Goal: Task Accomplishment & Management: Manage account settings

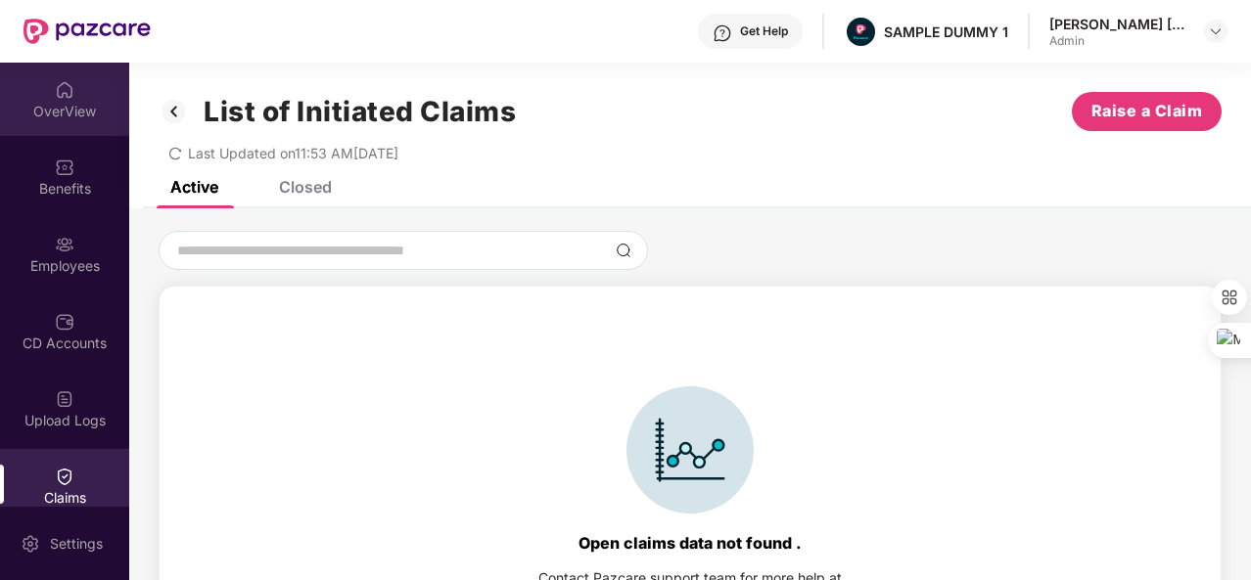
click at [76, 99] on div "OverView" at bounding box center [64, 99] width 129 height 73
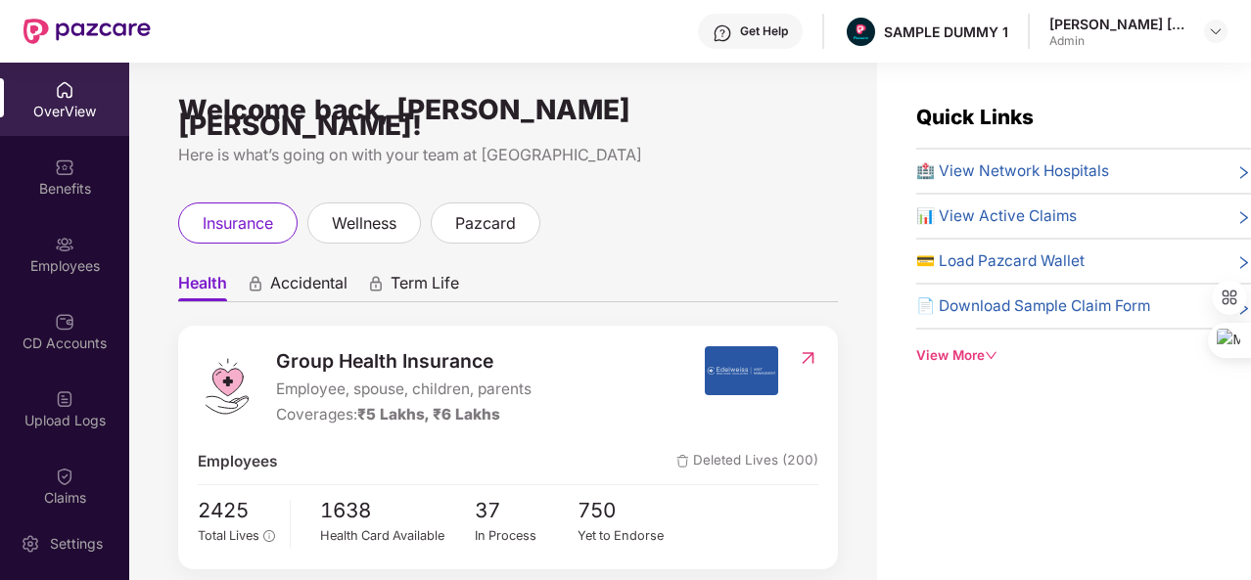
click at [951, 357] on div "View More" at bounding box center [1083, 355] width 335 height 21
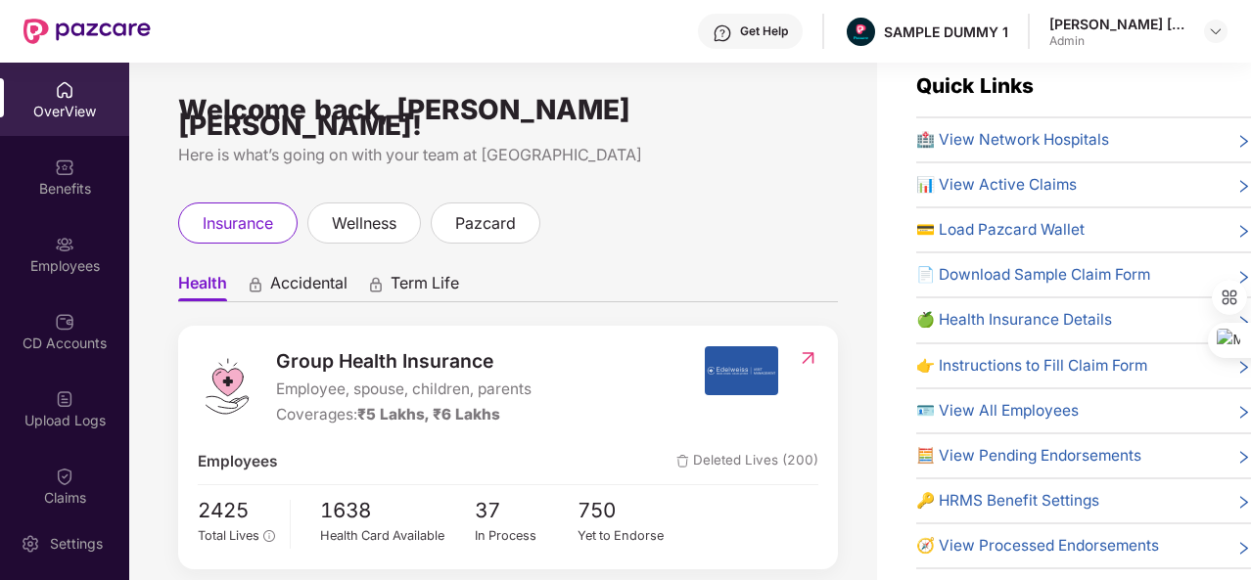
scroll to position [63, 0]
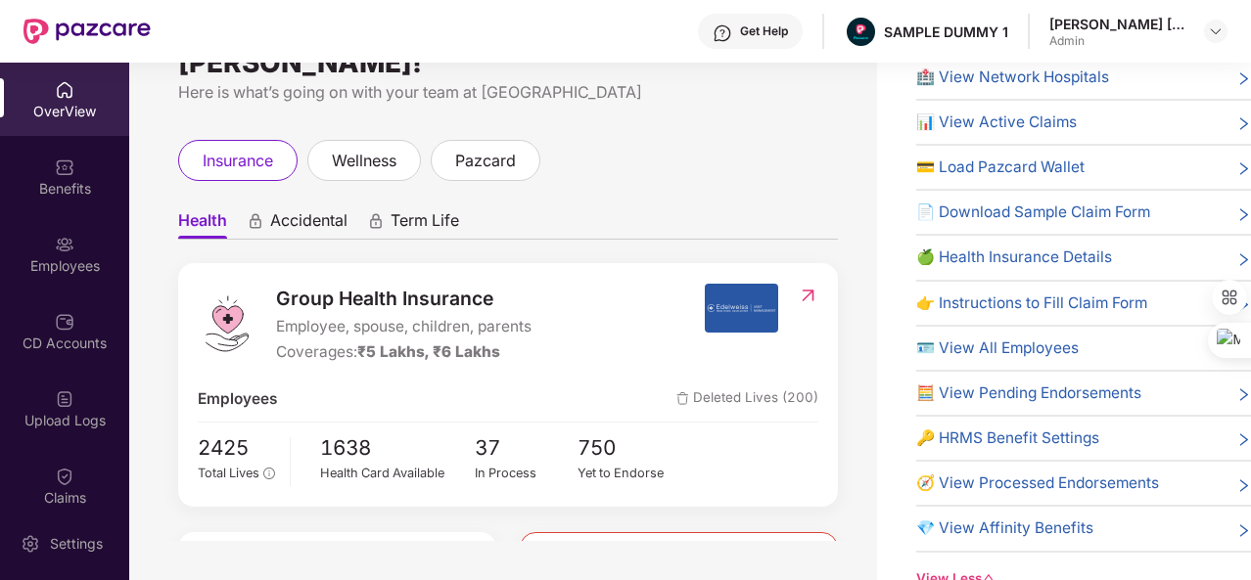
click at [965, 439] on span "🔑 HRMS Benefit Settings" at bounding box center [1007, 438] width 183 height 23
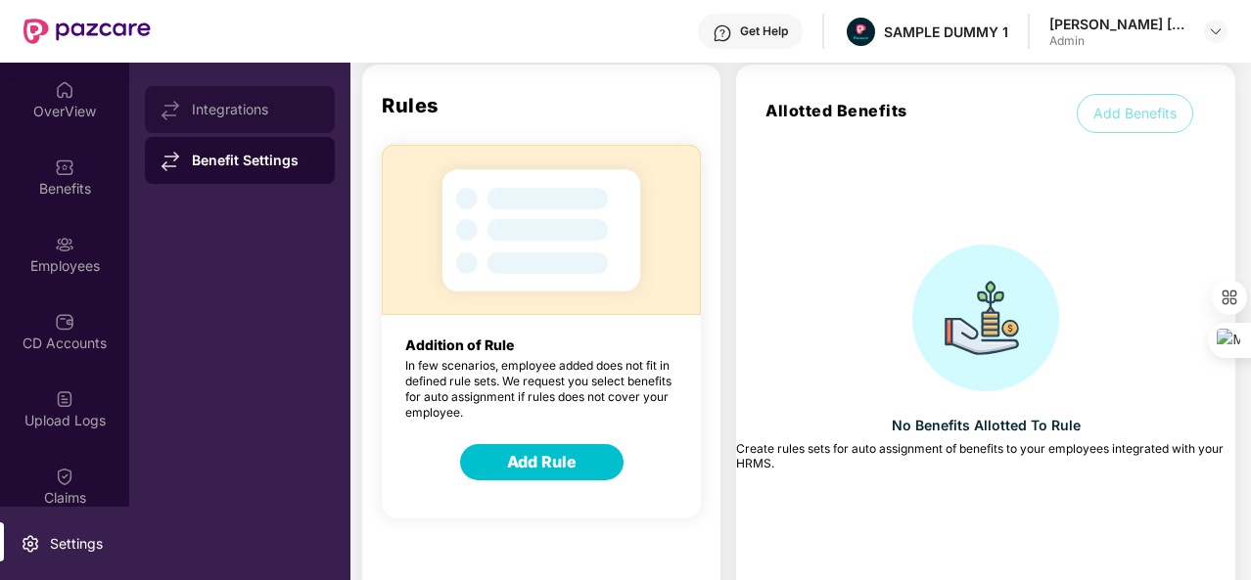
click at [239, 107] on div "Integrations" at bounding box center [255, 110] width 127 height 16
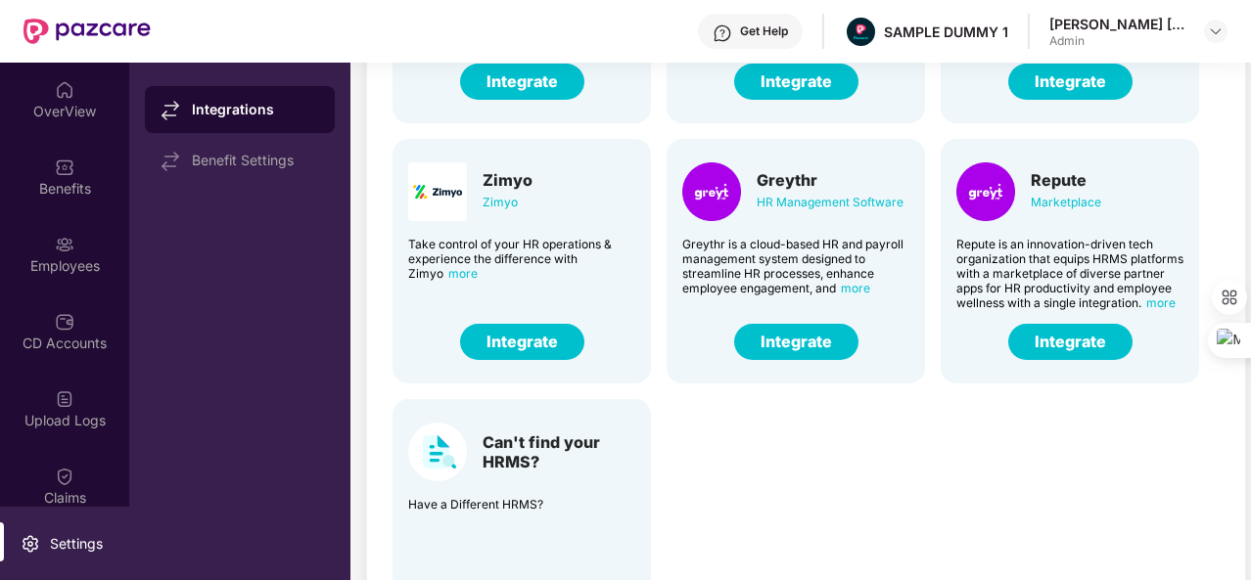
scroll to position [0, 0]
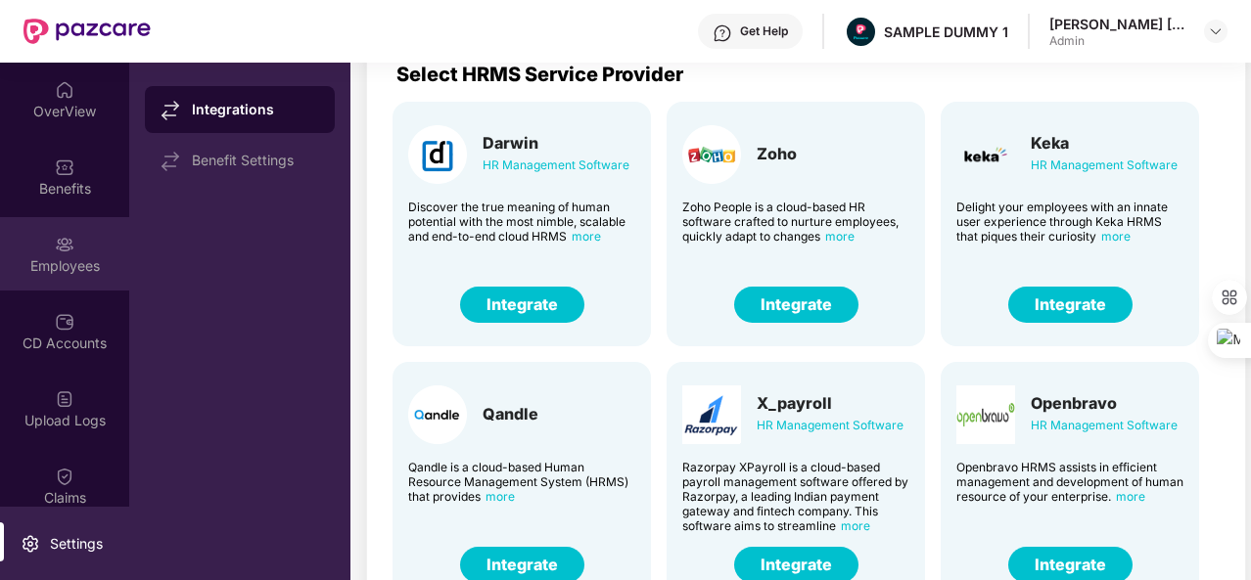
click at [79, 254] on div "Employees" at bounding box center [64, 253] width 129 height 73
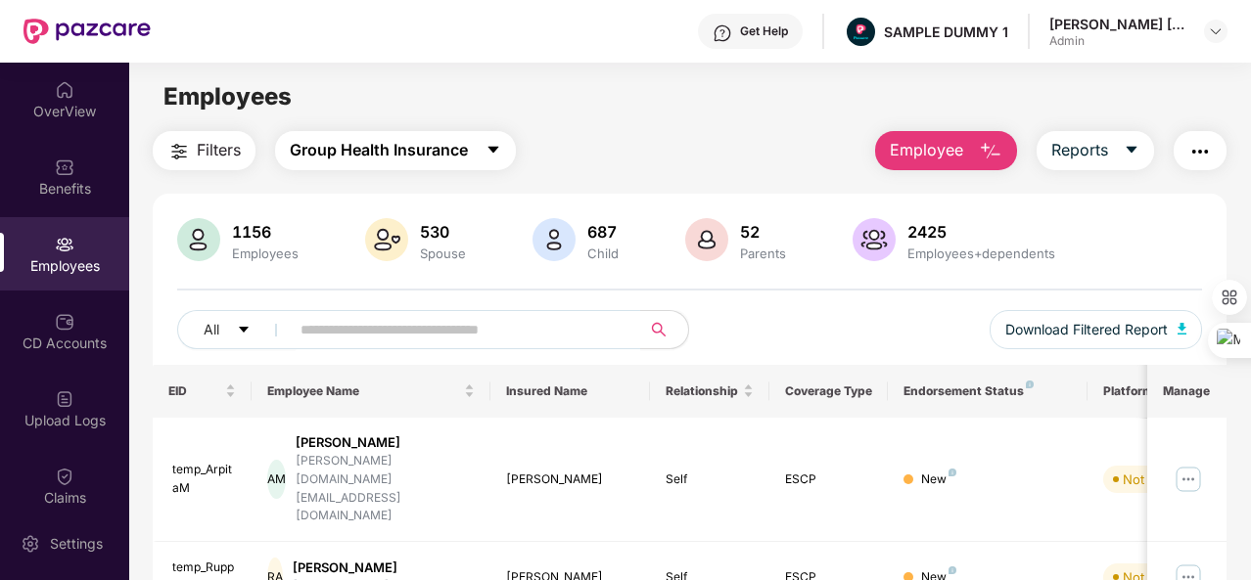
click at [494, 152] on icon "caret-down" at bounding box center [492, 150] width 11 height 7
click at [958, 134] on button "Employee" at bounding box center [946, 150] width 142 height 39
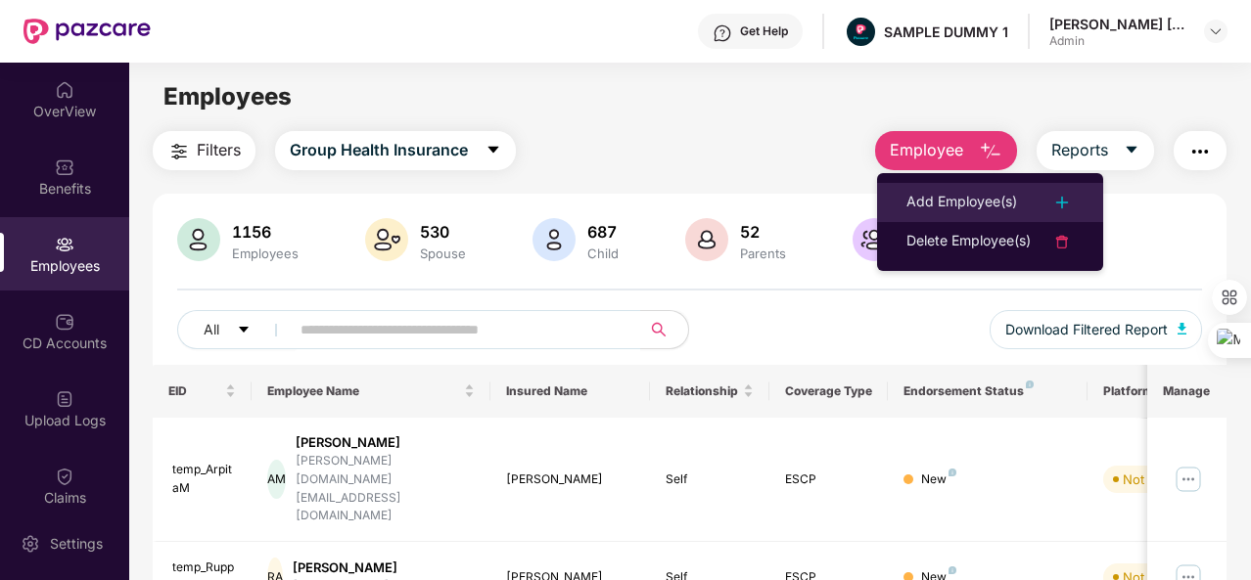
click at [909, 203] on div "Add Employee(s)" at bounding box center [961, 202] width 111 height 23
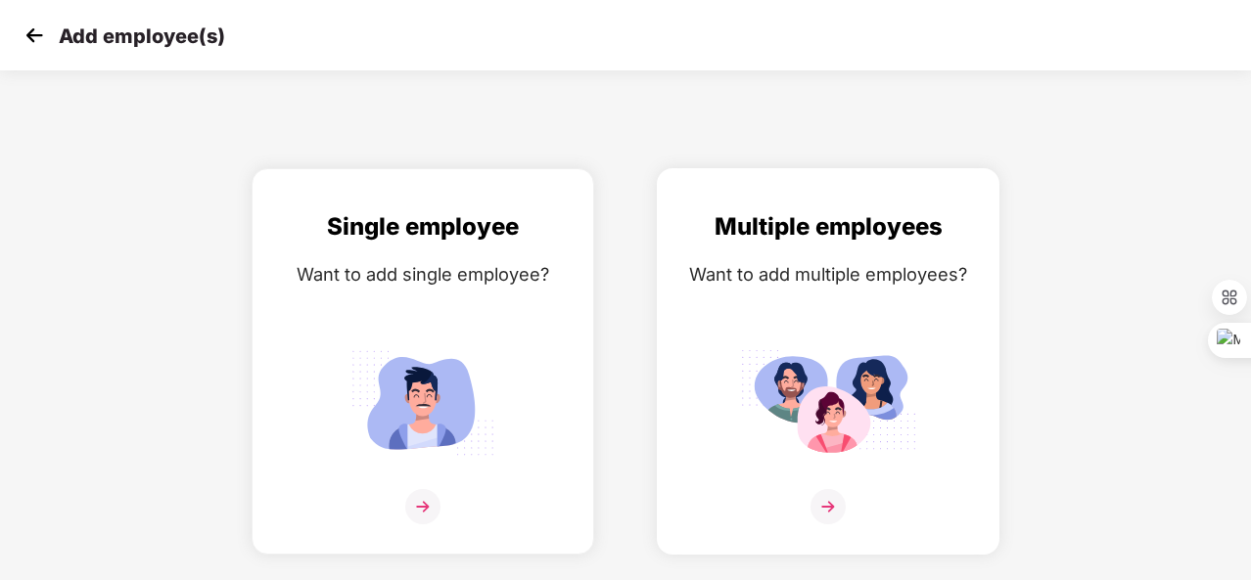
click at [774, 322] on div "Multiple employees Want to add multiple employees?" at bounding box center [827, 378] width 301 height 341
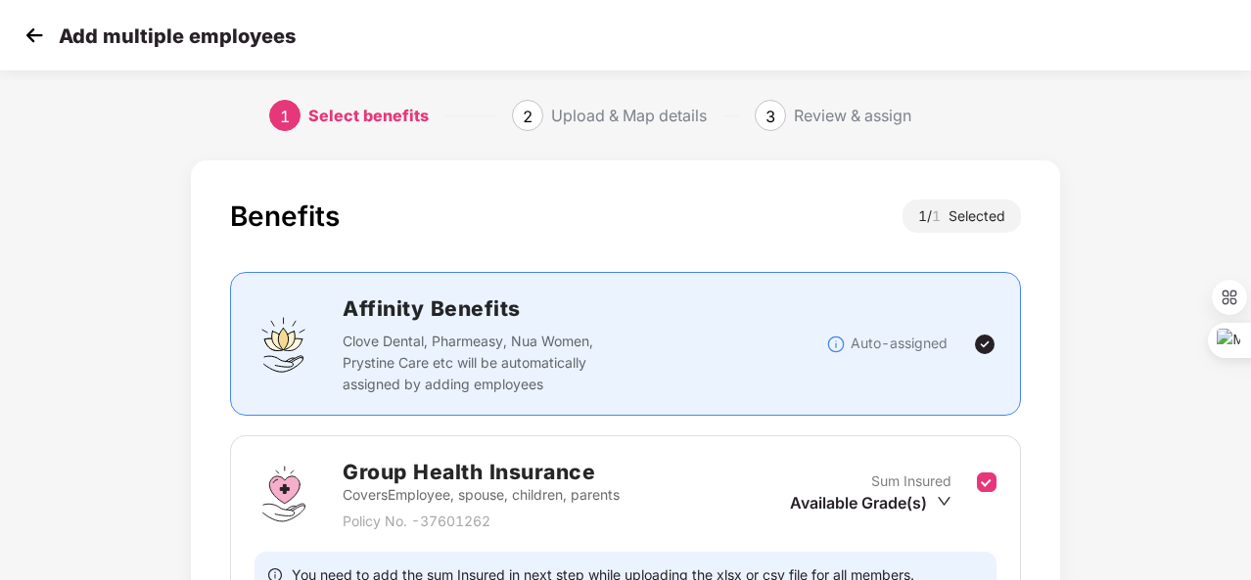
scroll to position [206, 0]
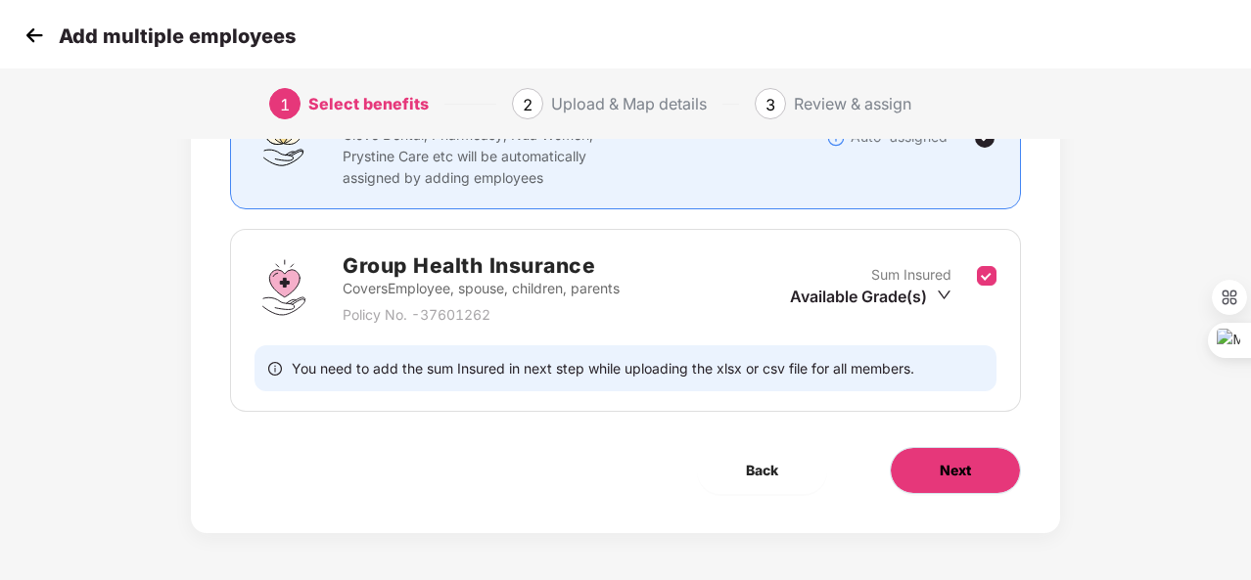
click at [938, 478] on button "Next" at bounding box center [955, 470] width 131 height 47
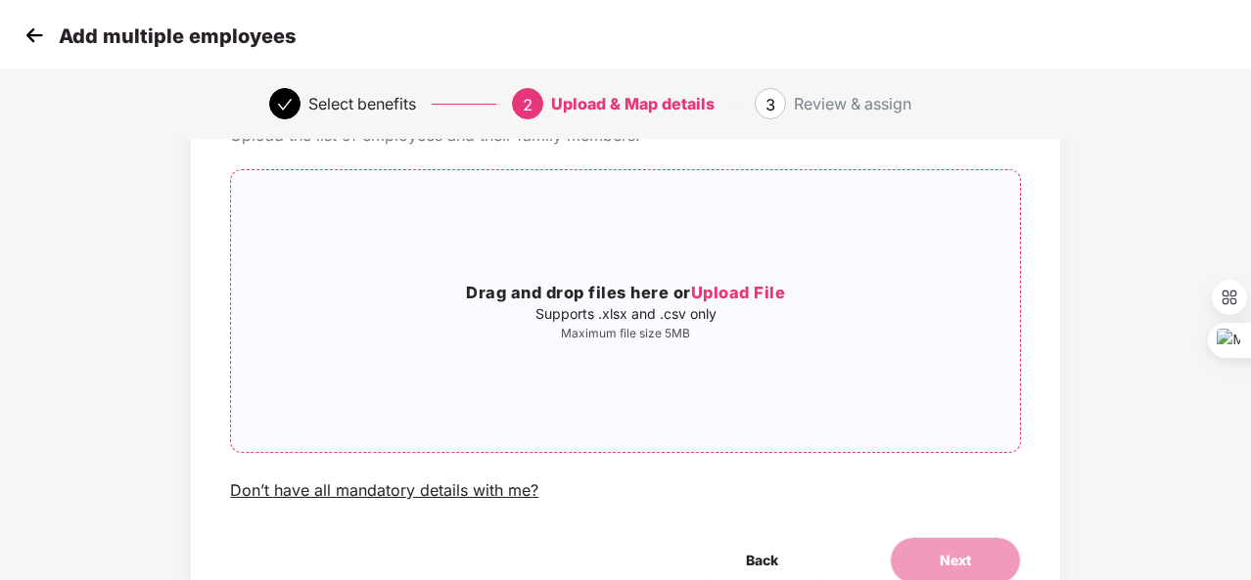
scroll to position [0, 0]
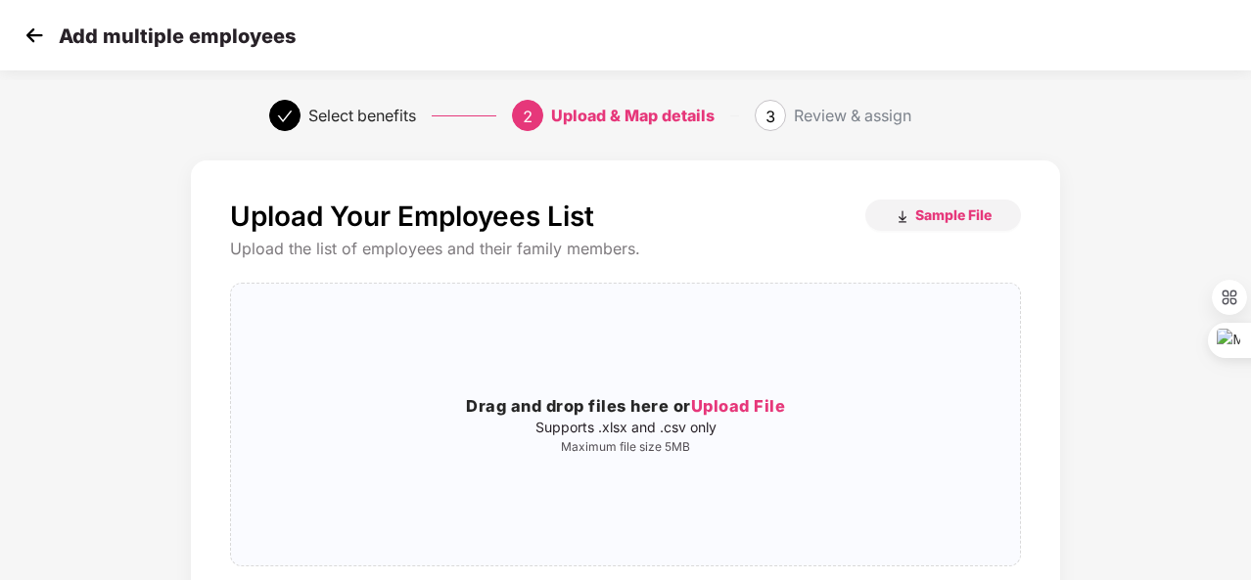
click at [41, 40] on img at bounding box center [34, 35] width 29 height 29
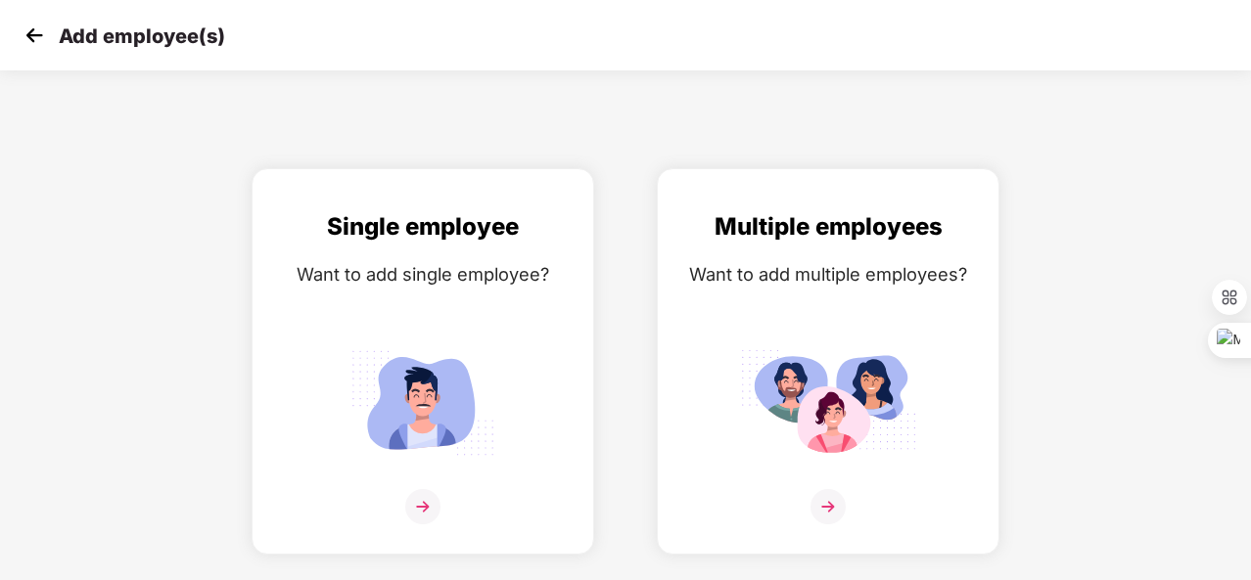
click at [41, 40] on img at bounding box center [34, 35] width 29 height 29
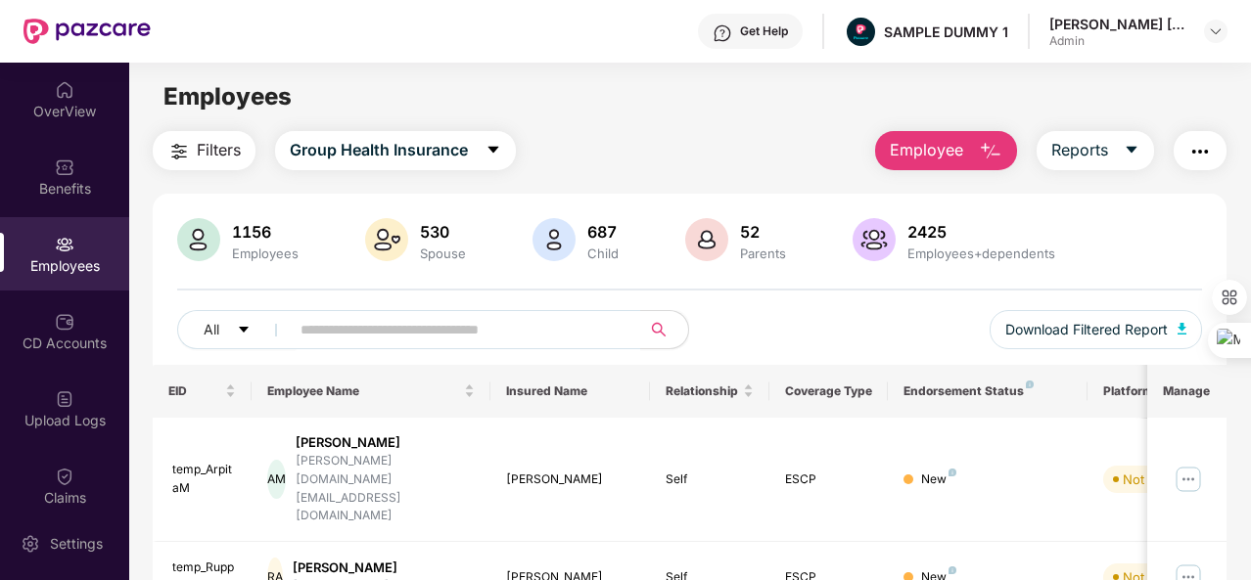
click at [984, 160] on img "button" at bounding box center [990, 151] width 23 height 23
click at [1102, 152] on span "Reports" at bounding box center [1079, 150] width 57 height 24
click at [473, 149] on button "Group Health Insurance" at bounding box center [395, 150] width 241 height 39
click at [1200, 152] on img "button" at bounding box center [1199, 151] width 23 height 23
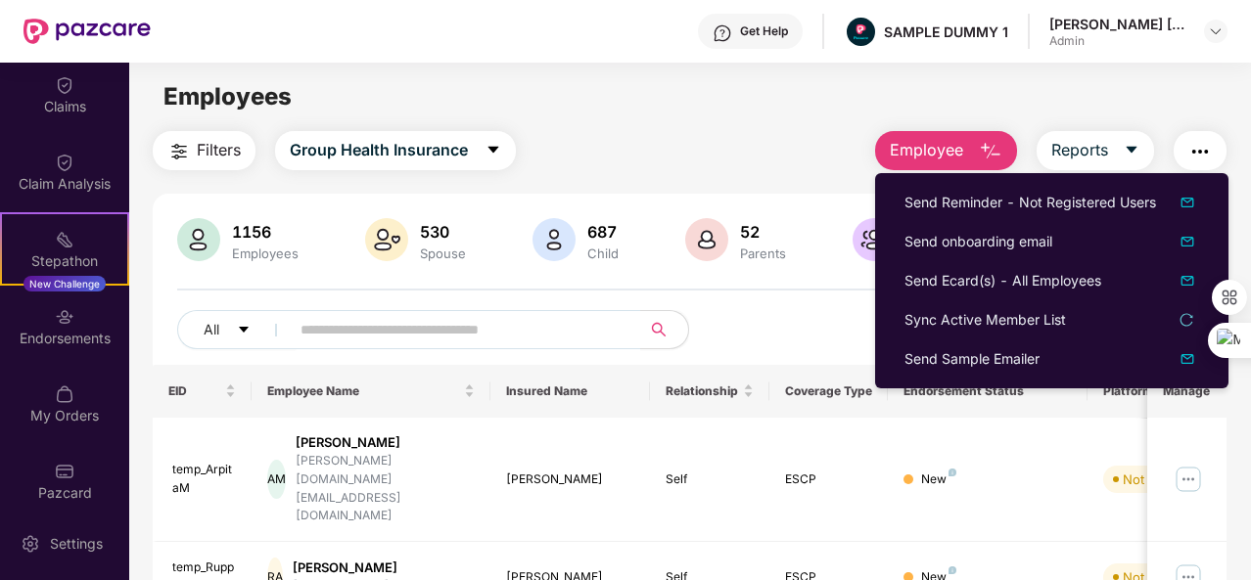
scroll to position [405, 0]
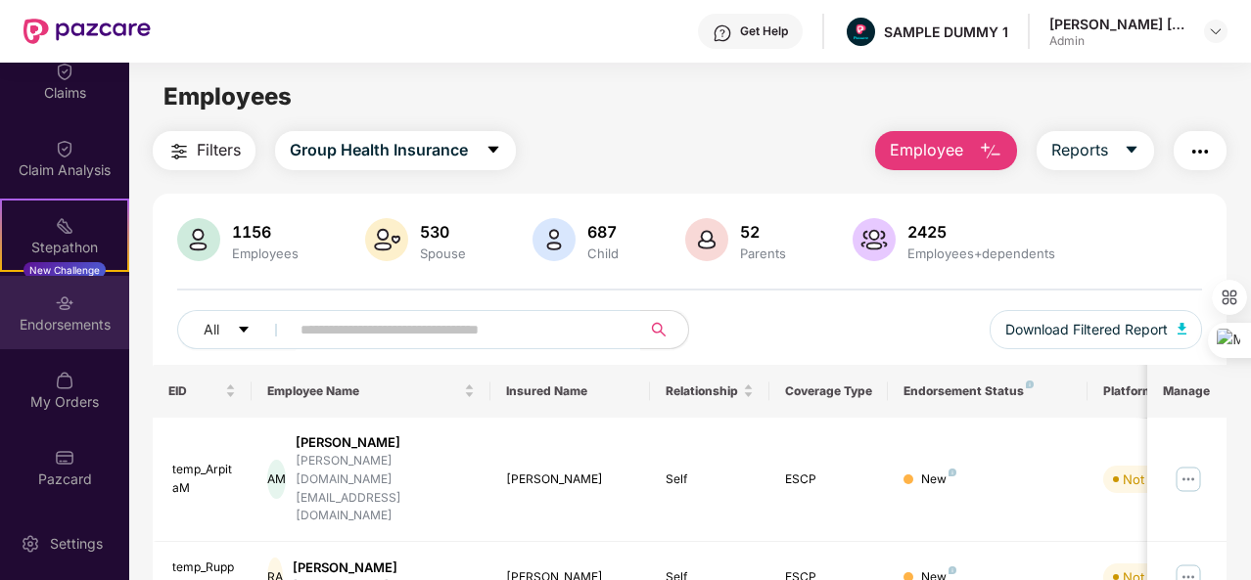
click at [58, 304] on img at bounding box center [65, 304] width 20 height 20
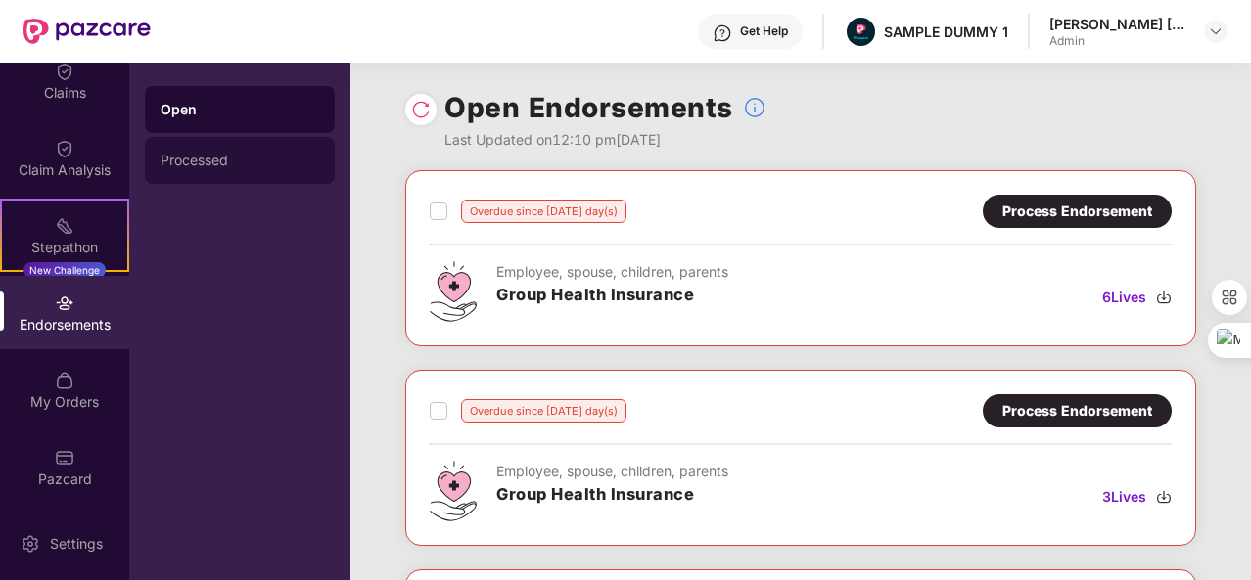
click at [186, 168] on div "Processed" at bounding box center [240, 160] width 190 height 47
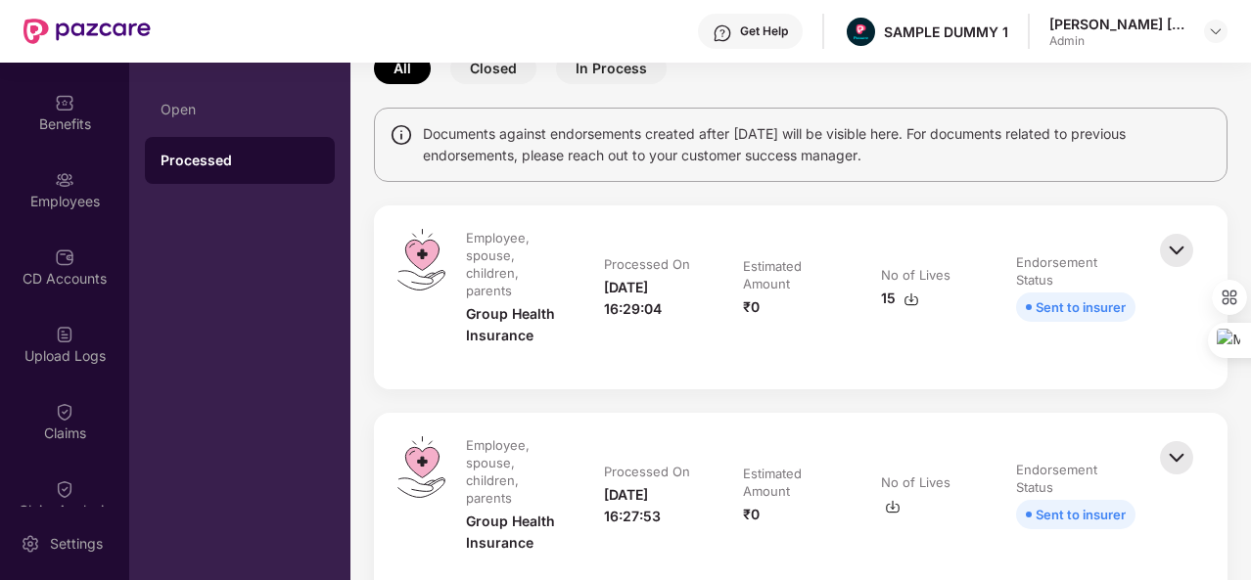
scroll to position [0, 0]
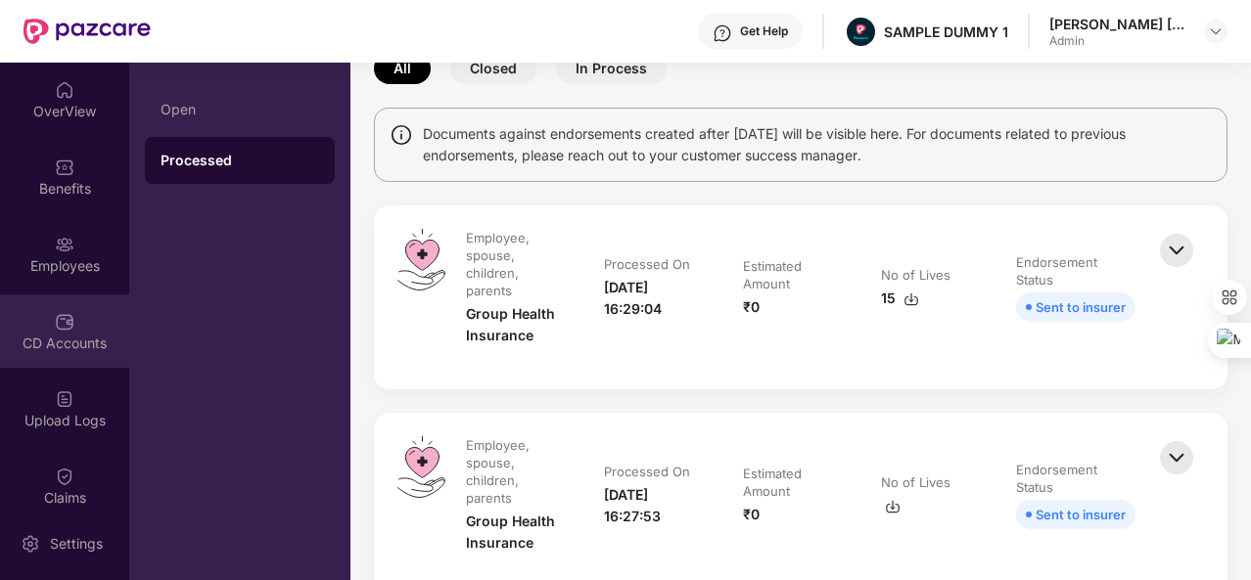
click at [55, 322] on img at bounding box center [65, 322] width 20 height 20
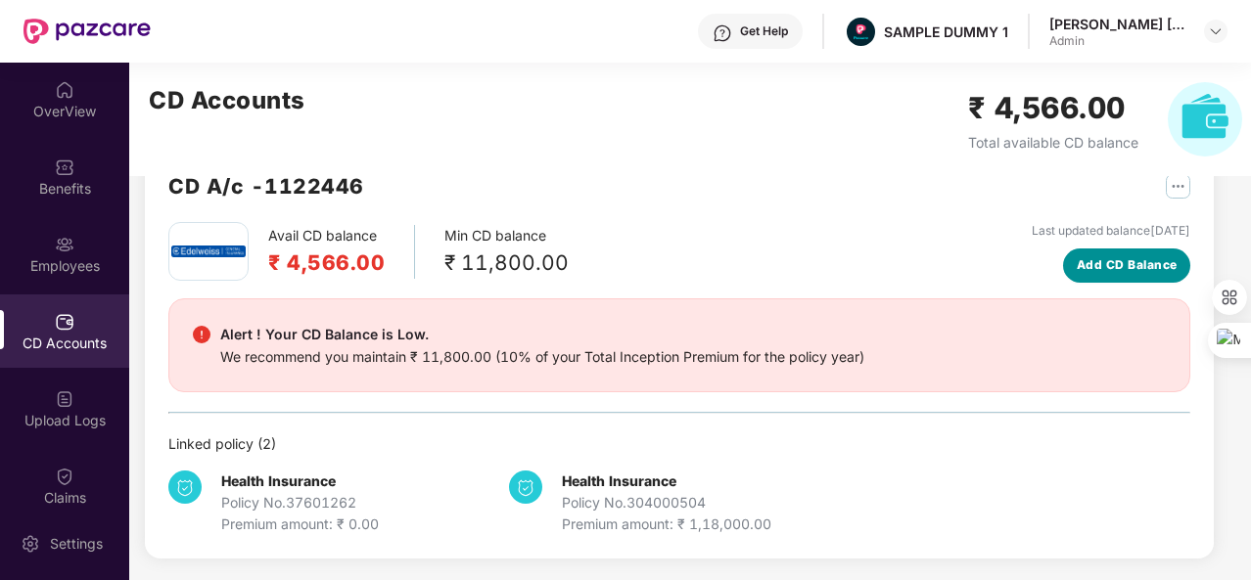
click at [1114, 276] on button "Add CD Balance" at bounding box center [1126, 266] width 127 height 34
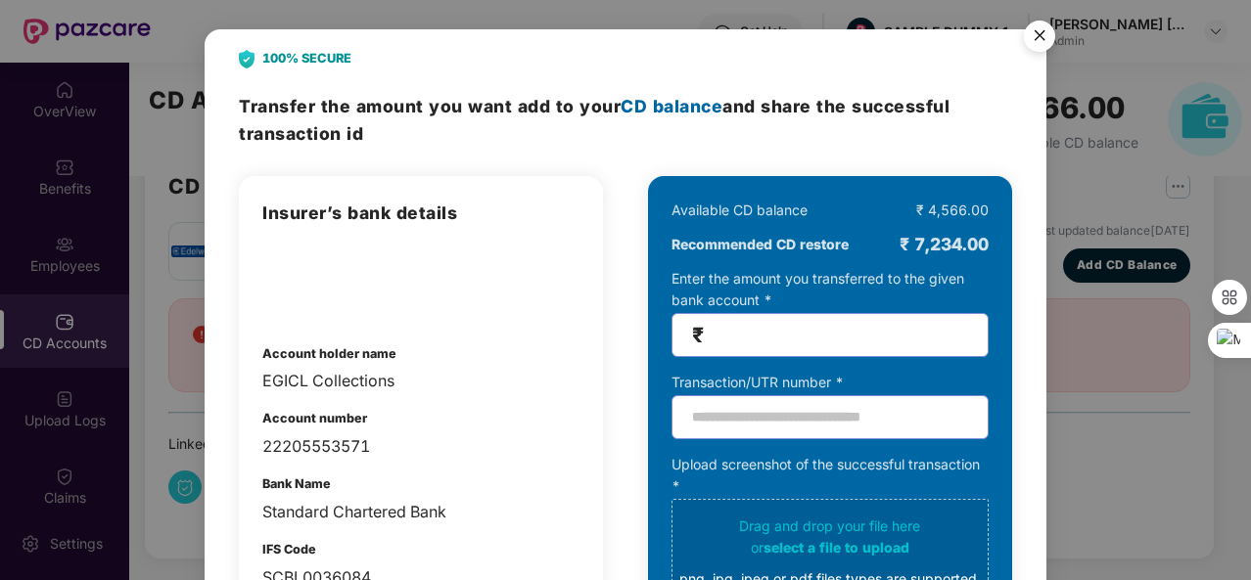
click at [1097, 202] on div "100% SECURE Transfer the amount you want add to your CD balance and share the s…" at bounding box center [625, 290] width 1251 height 580
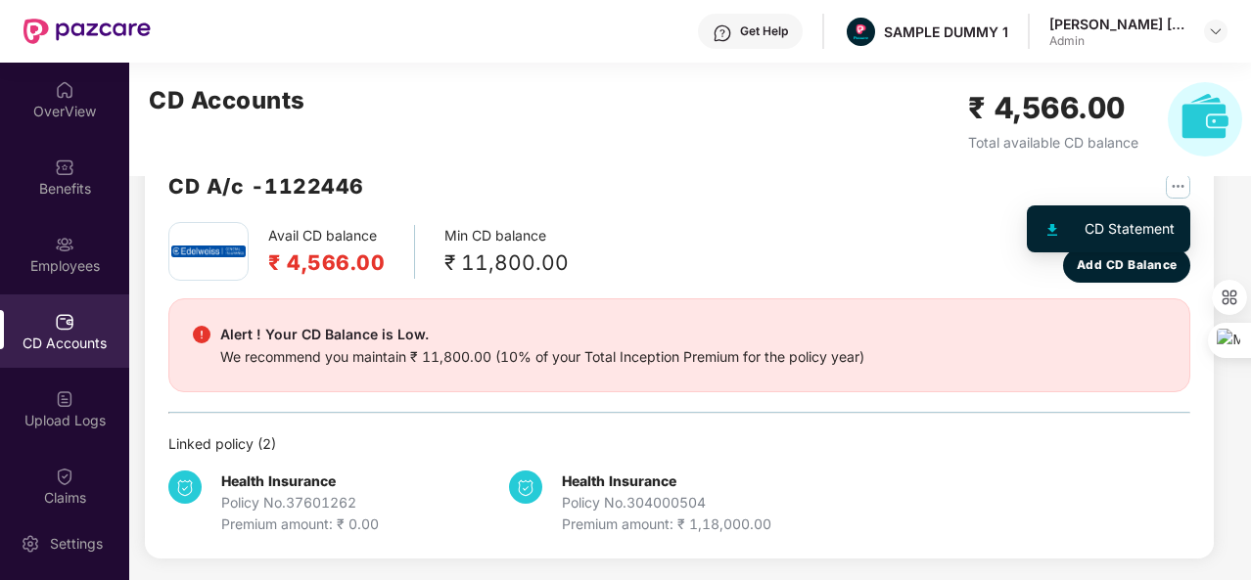
click at [1175, 177] on img "button" at bounding box center [1178, 186] width 24 height 24
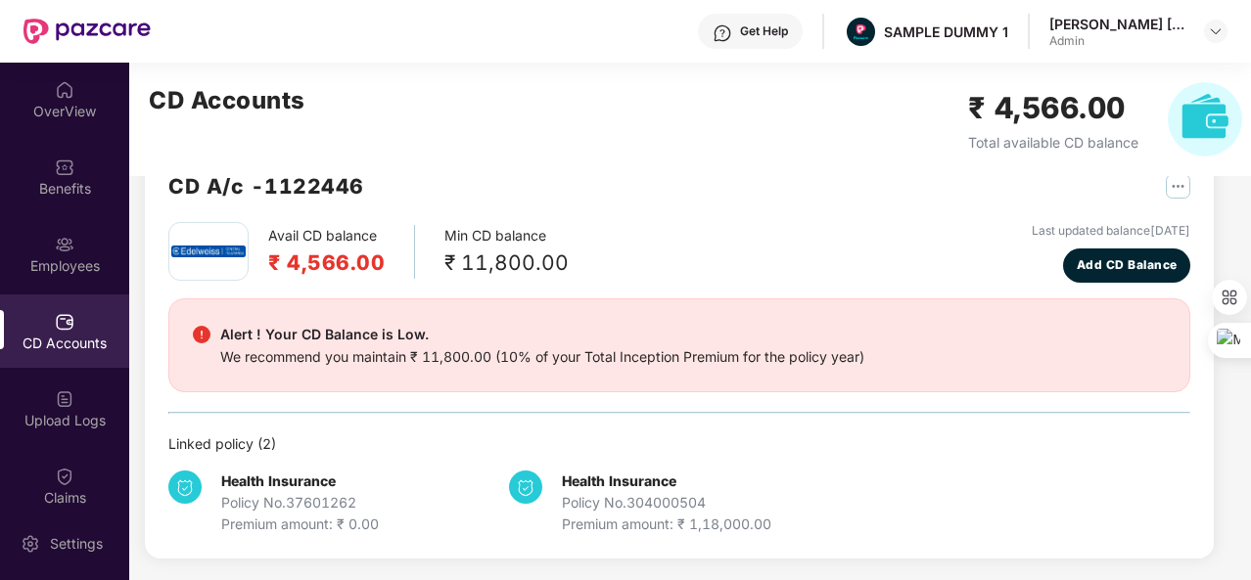
scroll to position [405, 0]
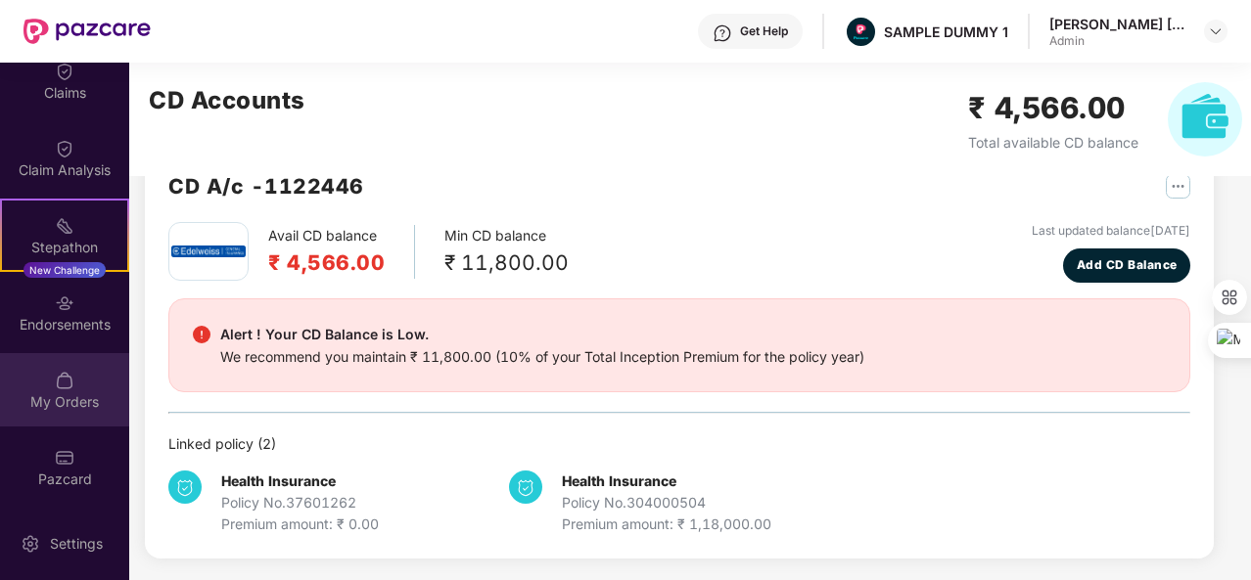
click at [59, 403] on div "My Orders" at bounding box center [64, 402] width 129 height 20
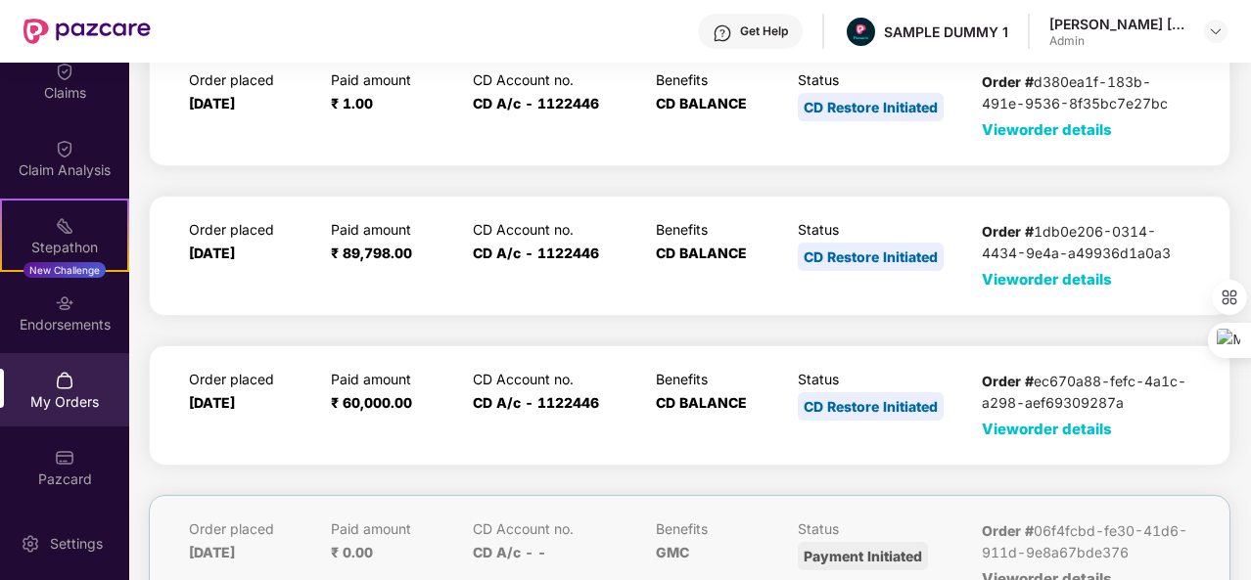
scroll to position [0, 0]
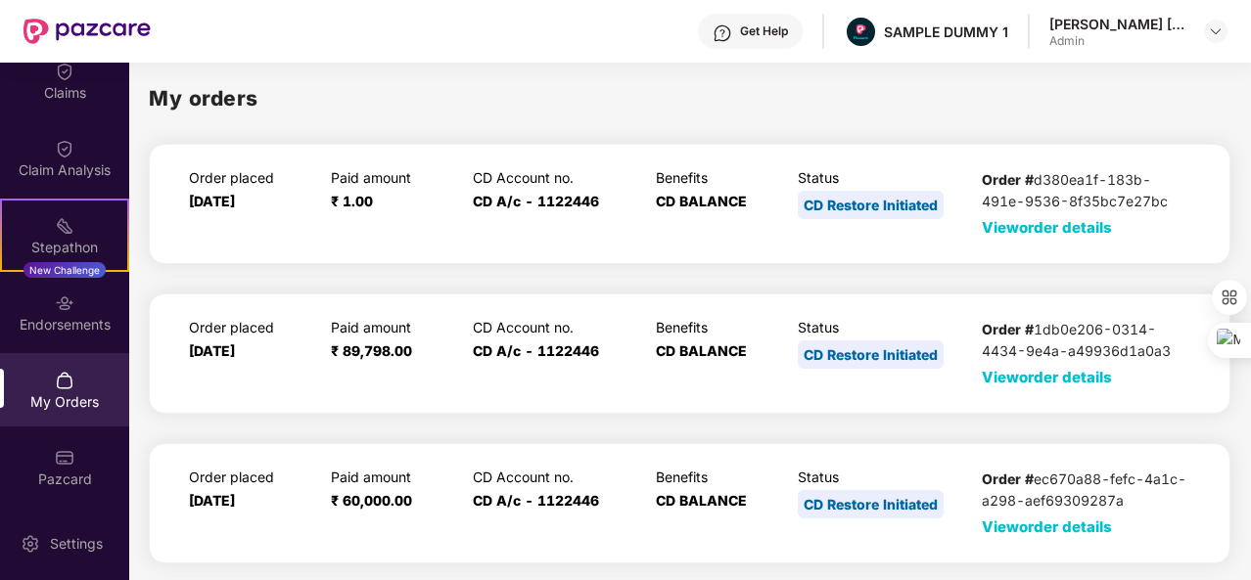
click at [1001, 232] on span "View order details" at bounding box center [1047, 227] width 130 height 19
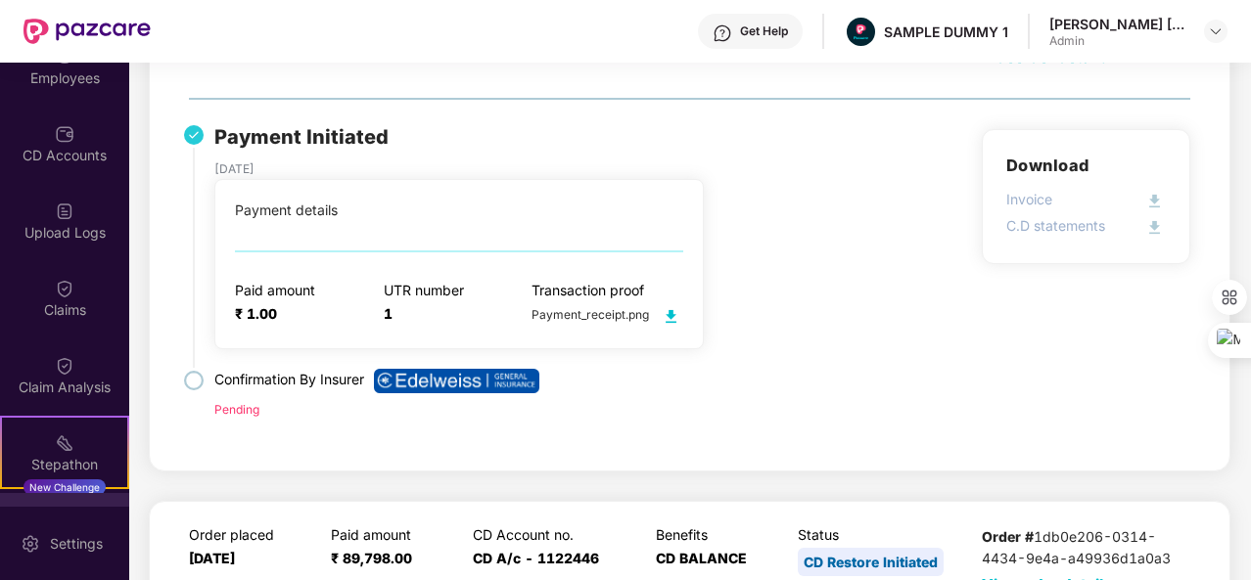
scroll to position [186, 0]
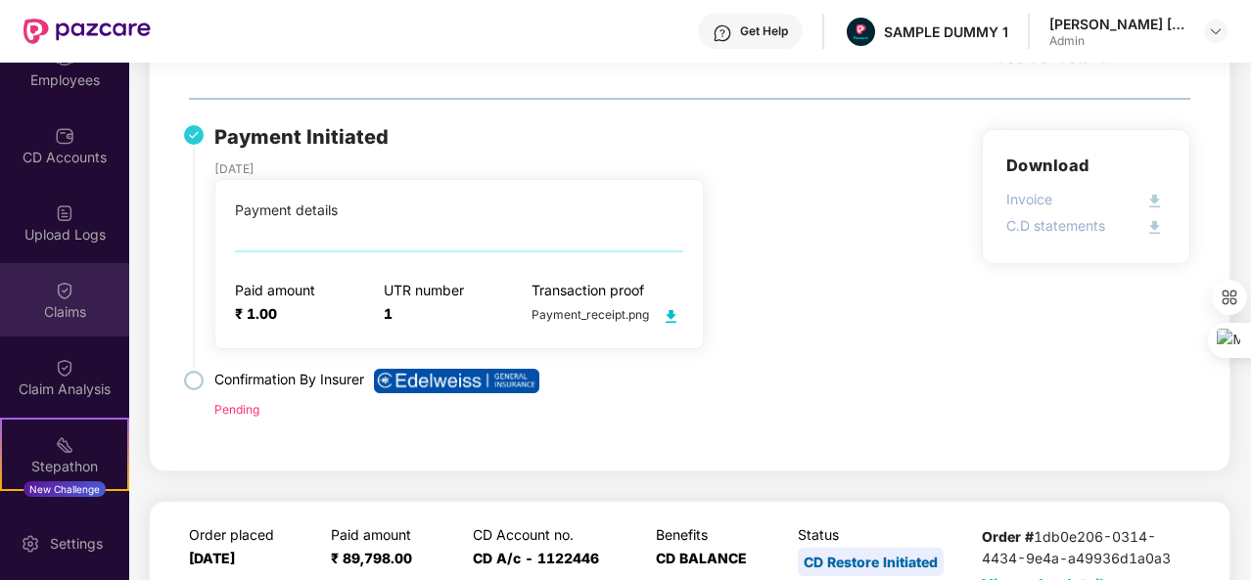
click at [69, 309] on div "Claims" at bounding box center [64, 312] width 129 height 20
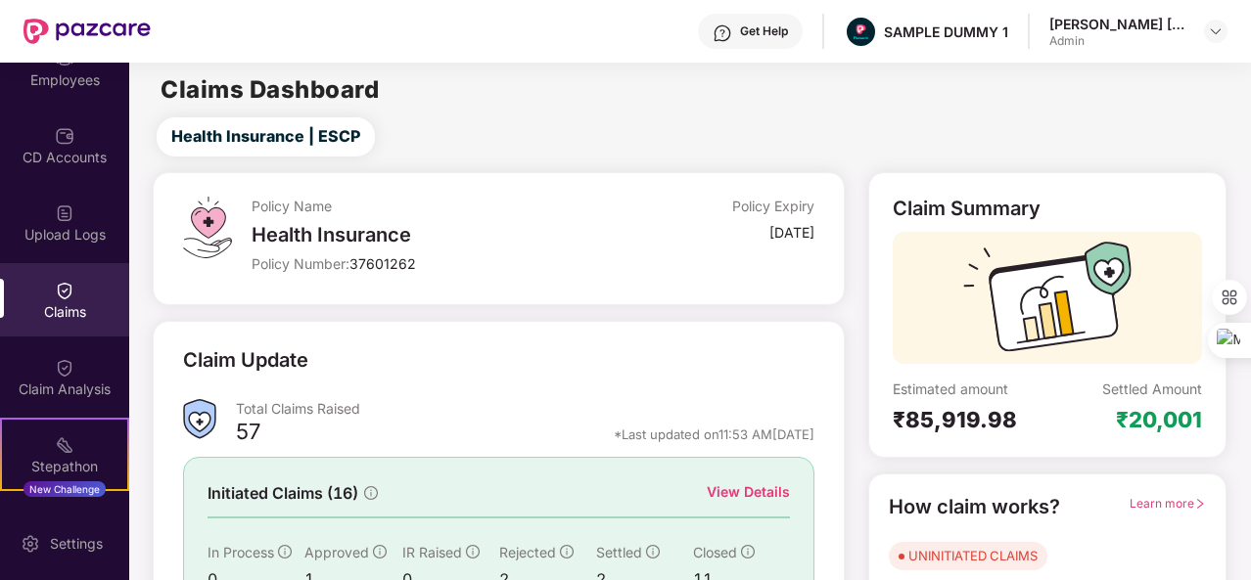
scroll to position [184, 0]
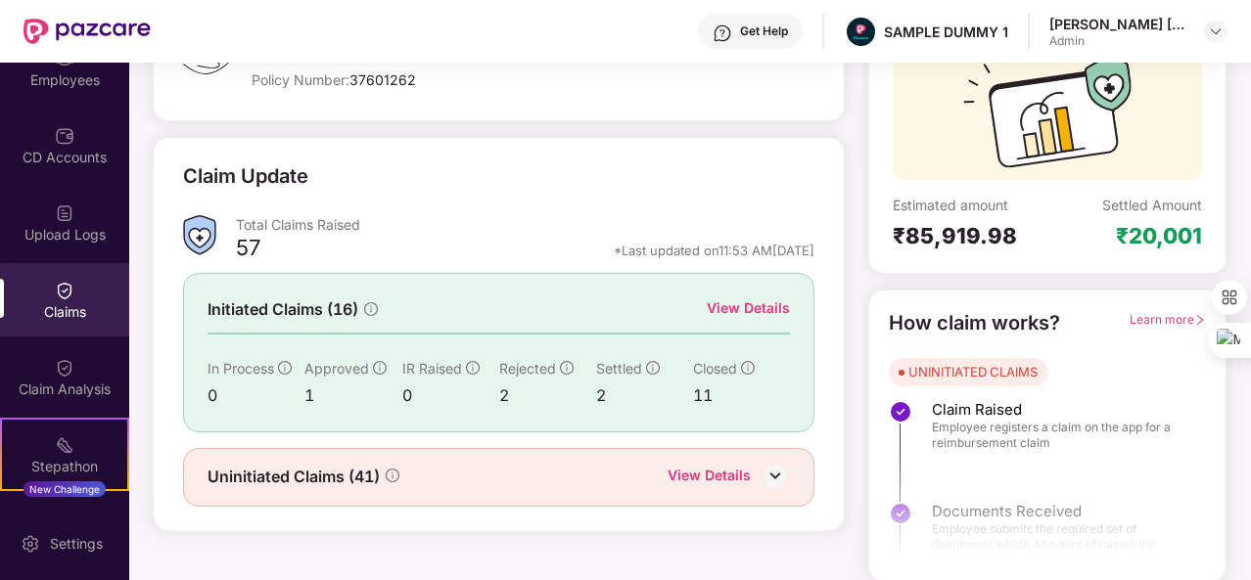
click at [741, 308] on div "View Details" at bounding box center [748, 309] width 83 height 22
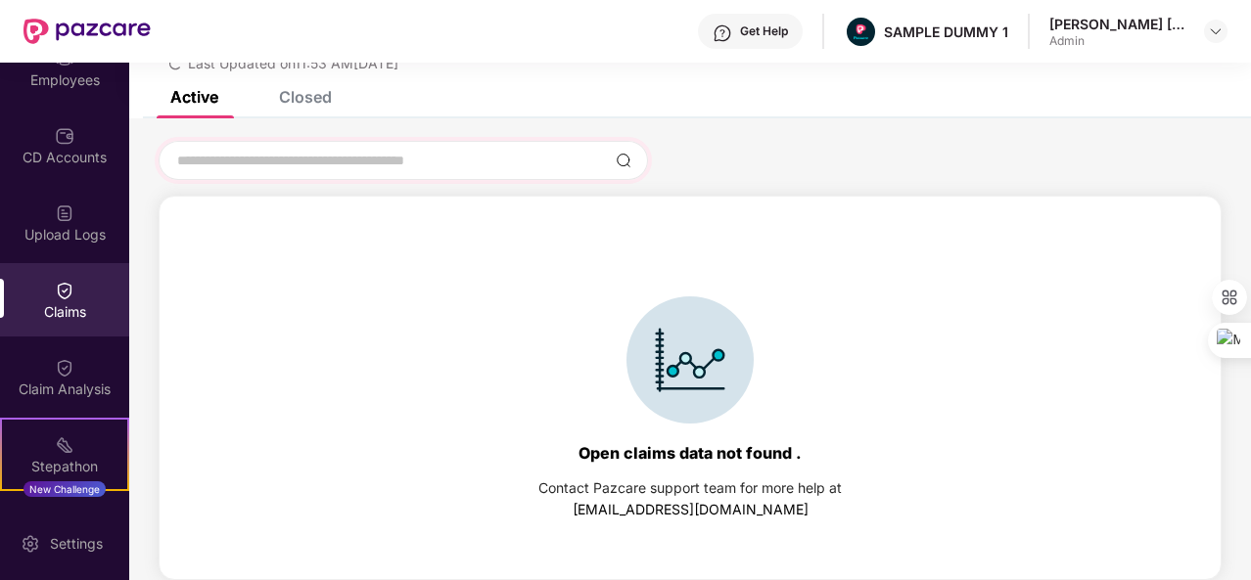
scroll to position [0, 0]
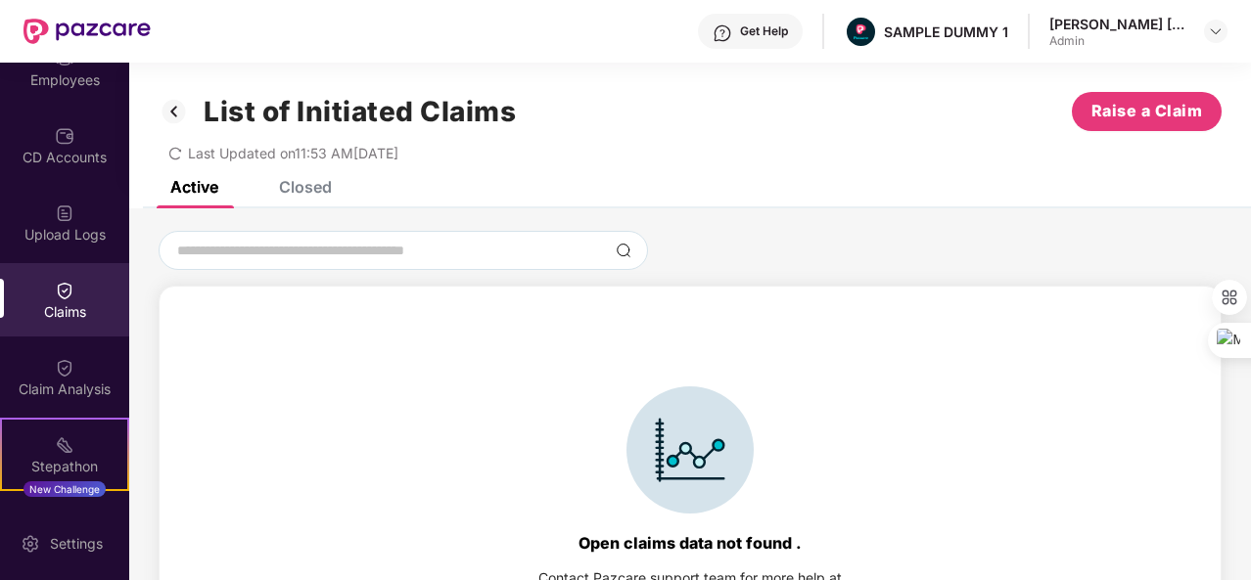
click at [303, 185] on div "Closed" at bounding box center [305, 187] width 53 height 20
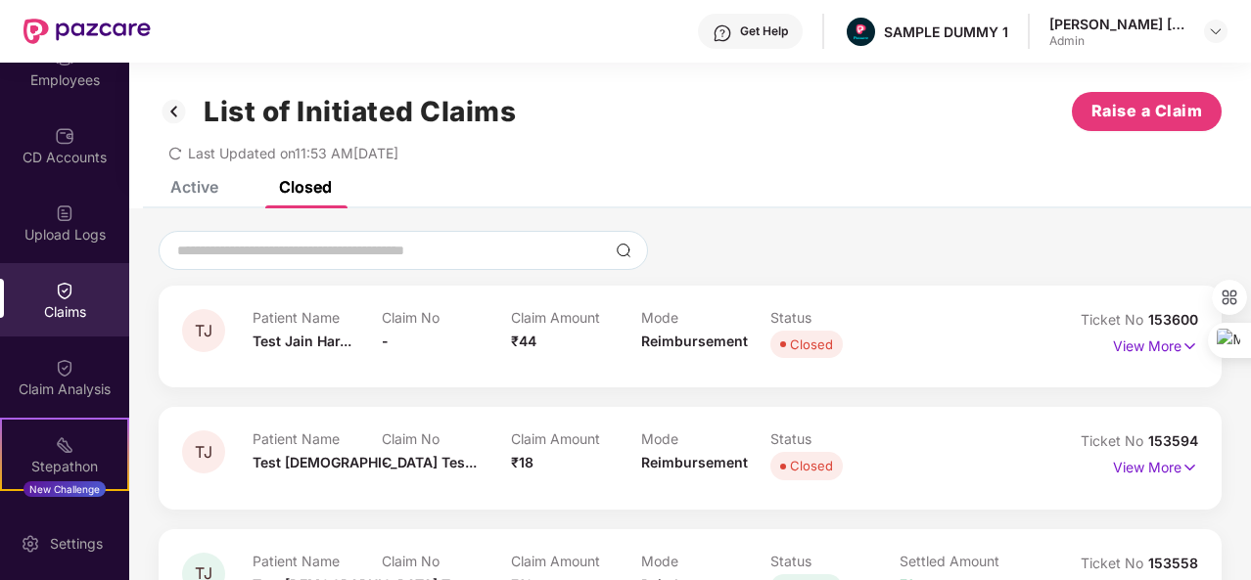
click at [173, 109] on img at bounding box center [174, 111] width 31 height 33
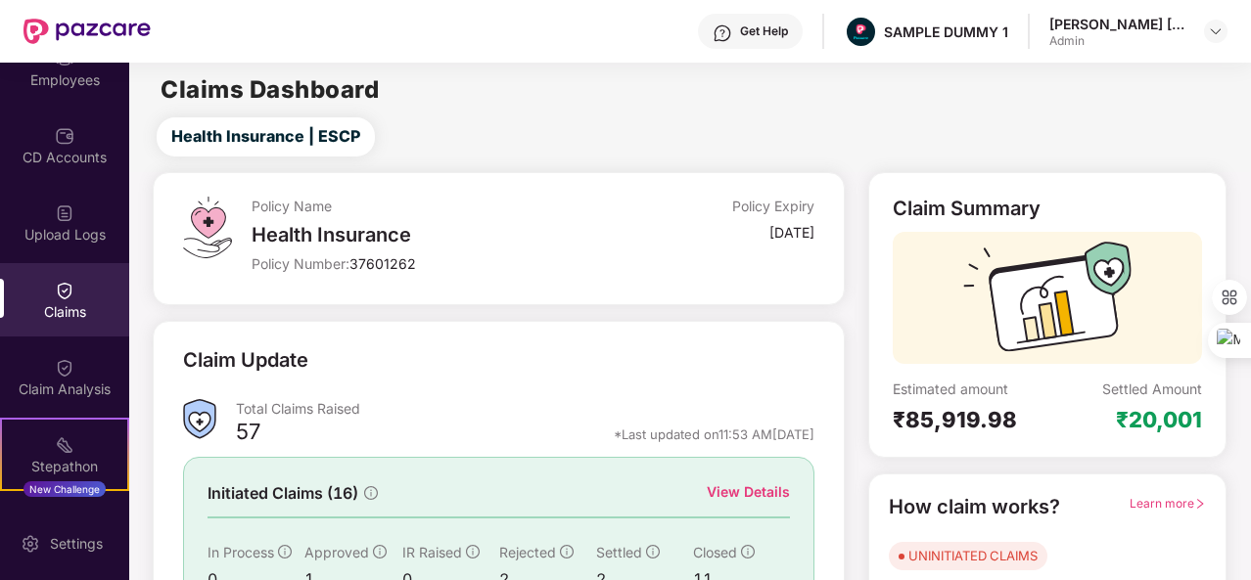
scroll to position [184, 0]
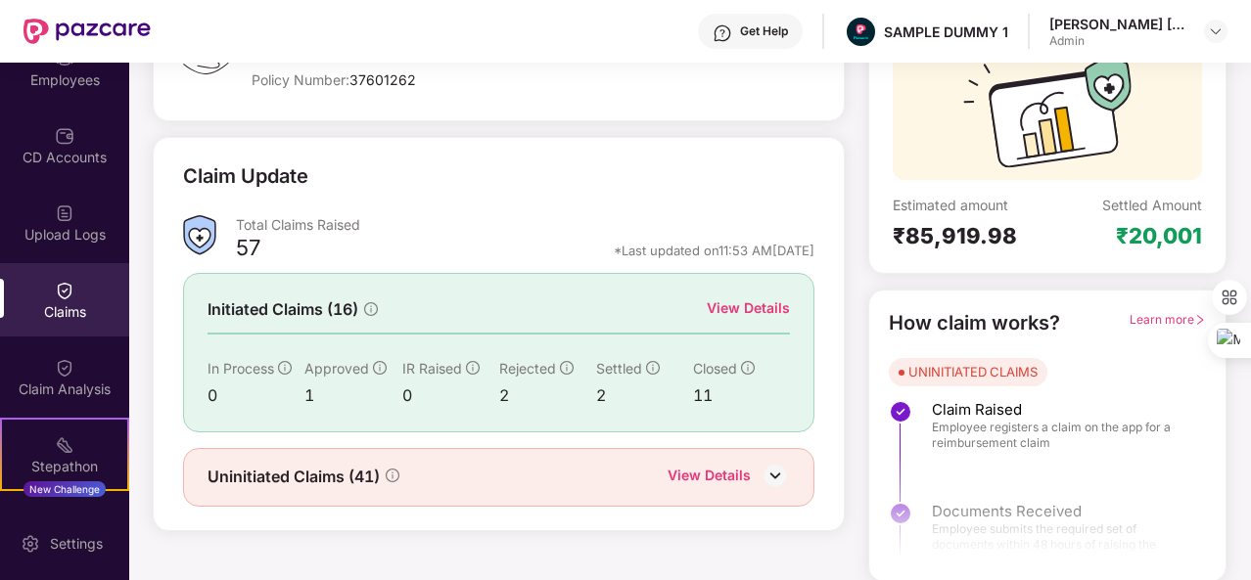
click at [726, 473] on div "View Details" at bounding box center [708, 477] width 83 height 25
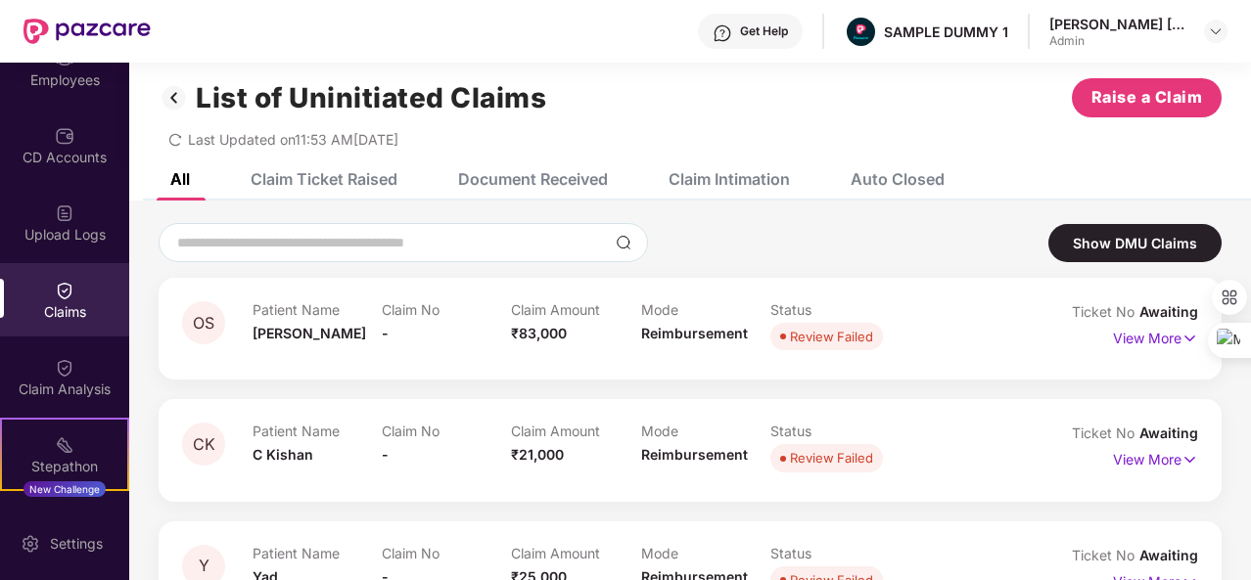
scroll to position [0, 0]
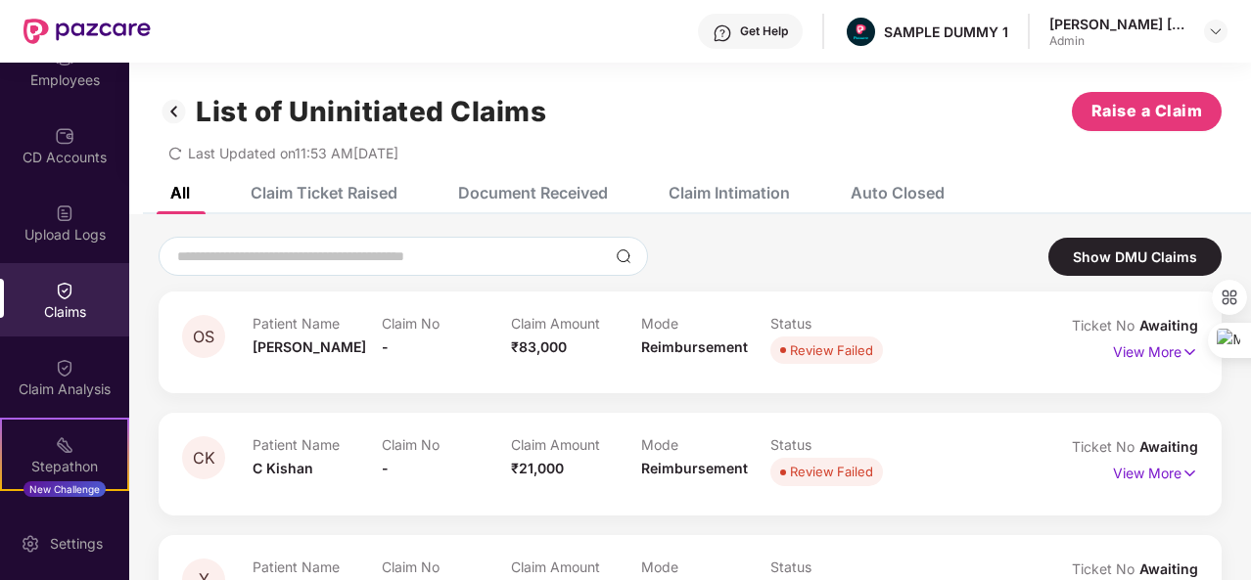
click at [566, 199] on div "Document Received" at bounding box center [533, 193] width 150 height 20
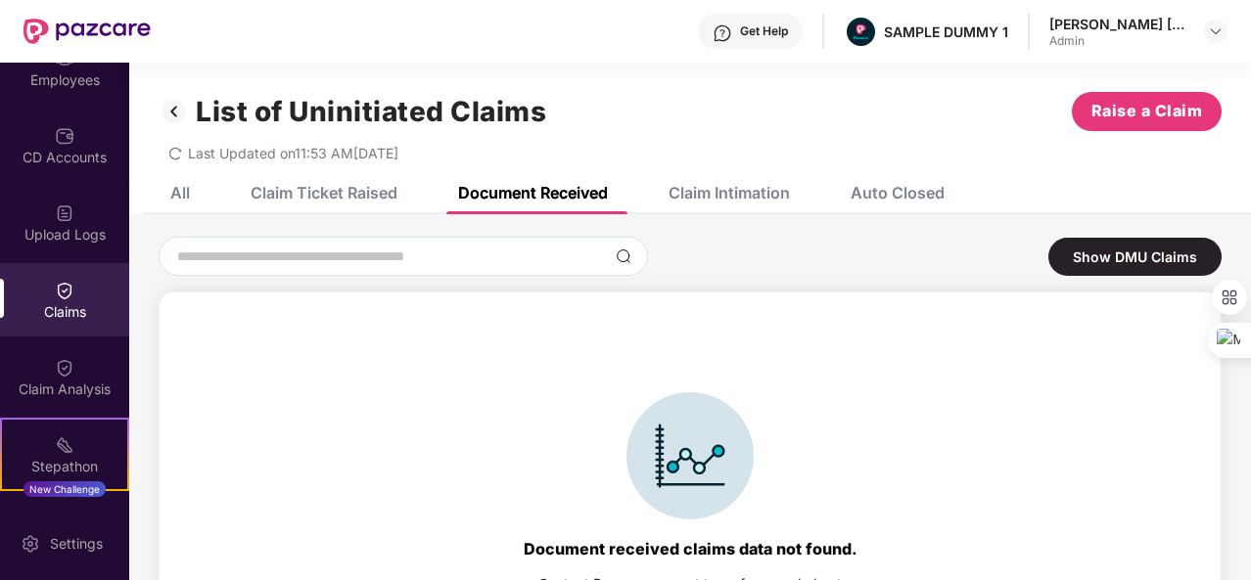
click at [710, 179] on div "Claim Intimation" at bounding box center [714, 192] width 151 height 43
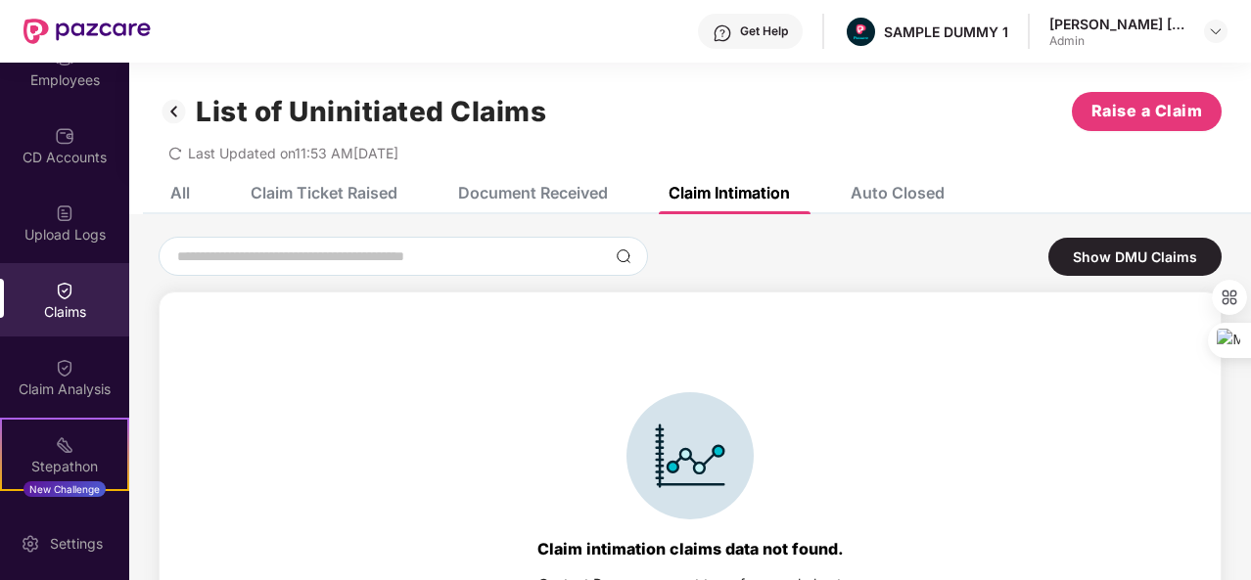
click at [307, 197] on div "Claim Ticket Raised" at bounding box center [324, 193] width 147 height 20
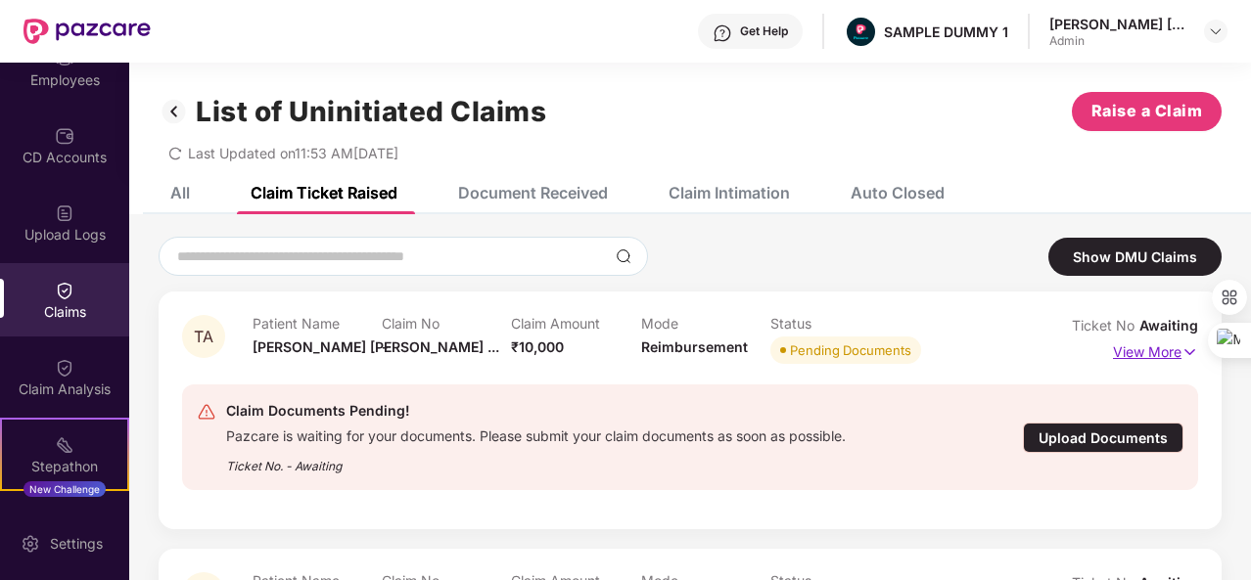
click at [1137, 345] on p "View More" at bounding box center [1155, 350] width 85 height 26
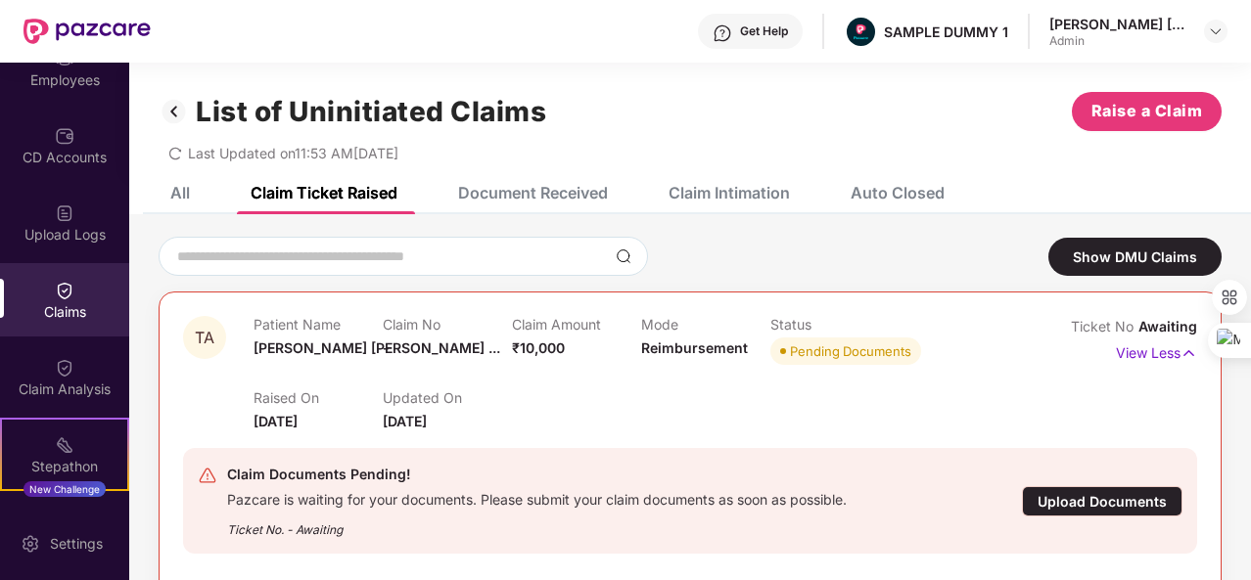
click at [37, 329] on div "Claims" at bounding box center [64, 299] width 129 height 73
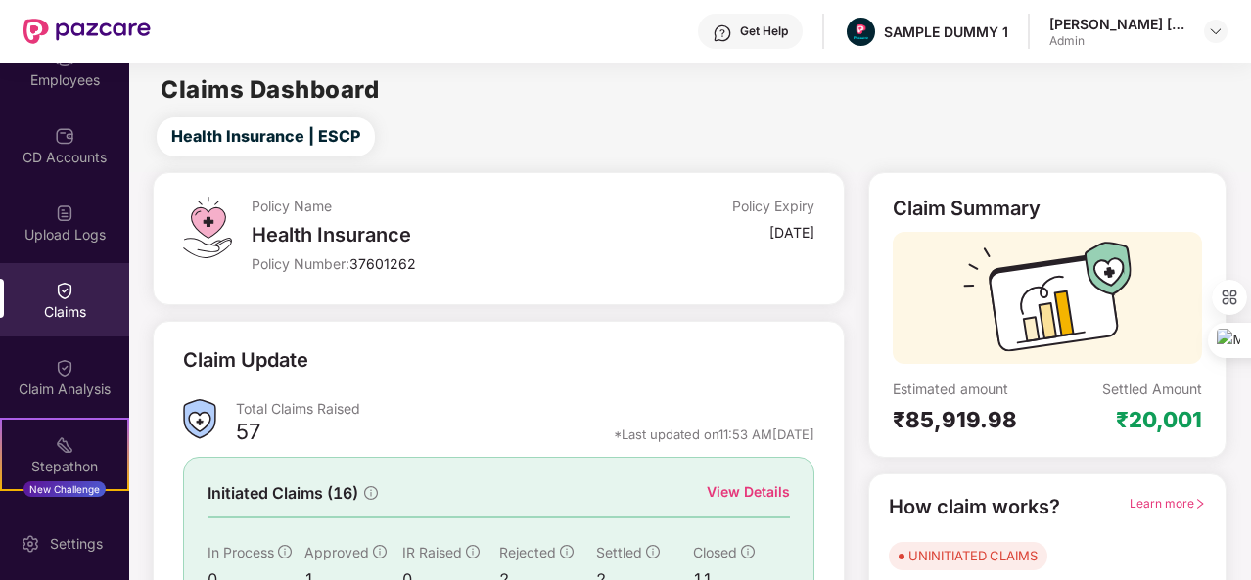
click at [66, 367] on img at bounding box center [65, 368] width 20 height 20
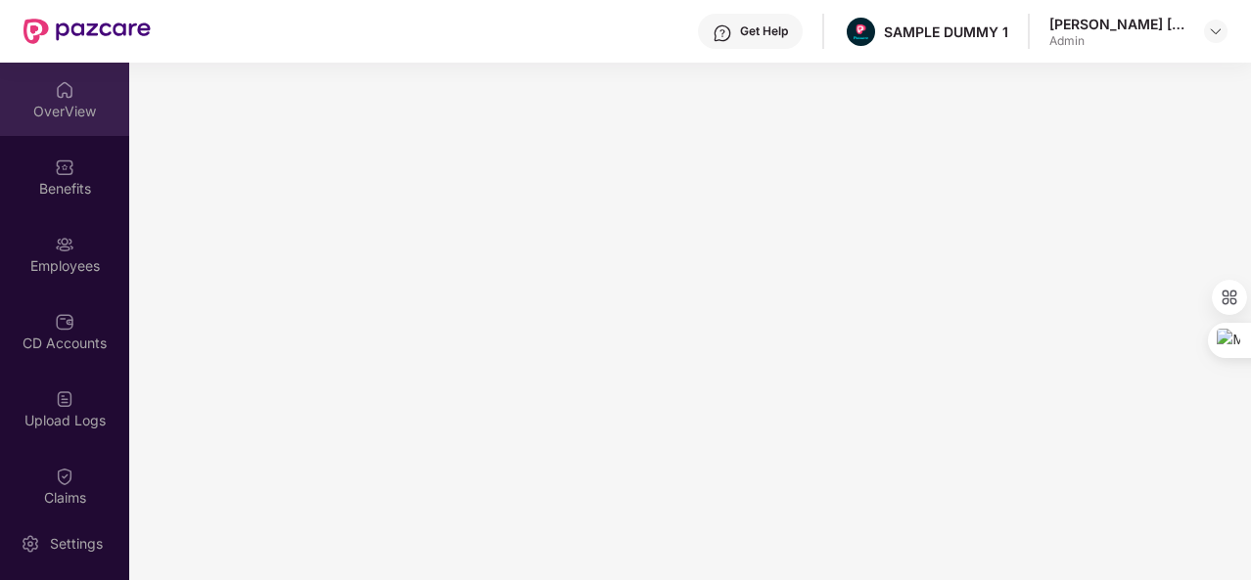
click at [65, 116] on div "OverView" at bounding box center [64, 112] width 129 height 20
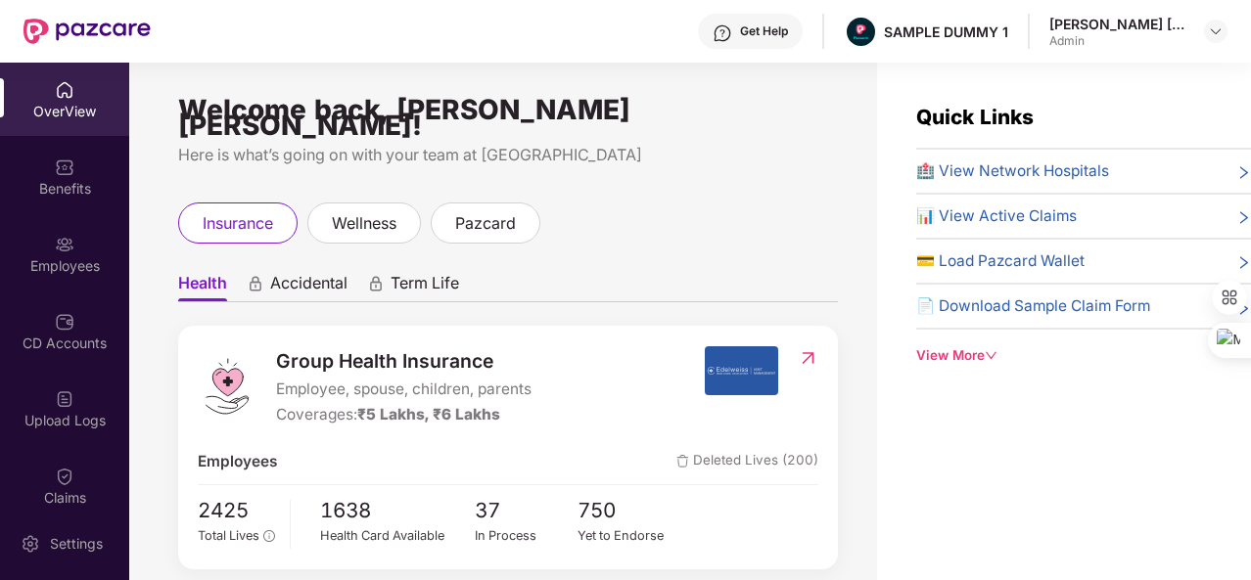
click at [764, 43] on div "Get Help" at bounding box center [750, 31] width 105 height 35
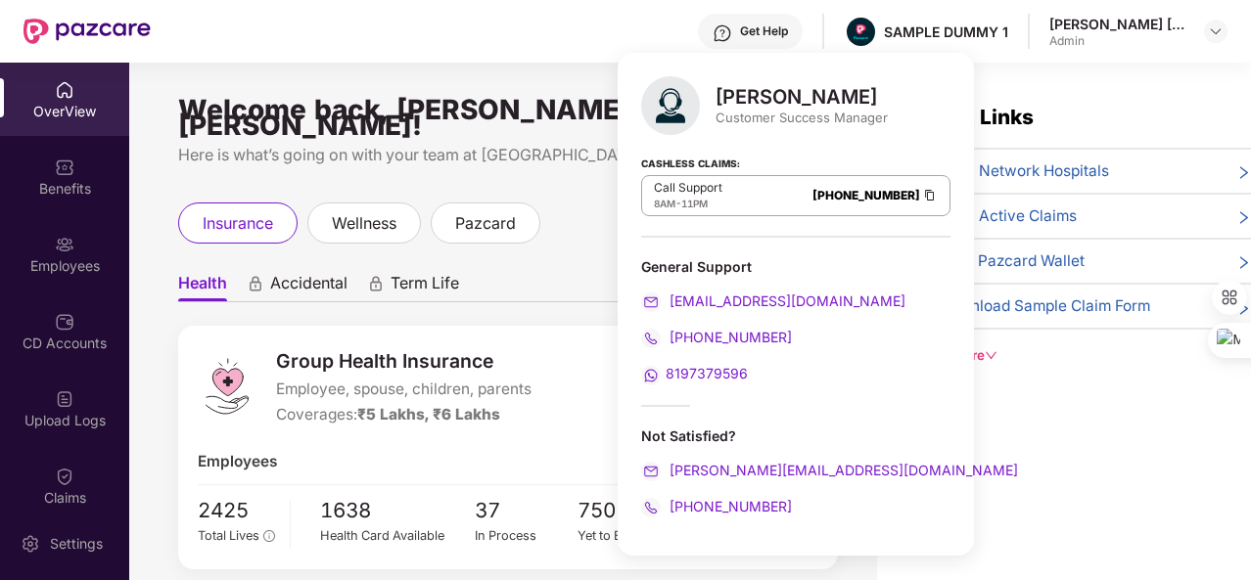
click at [275, 38] on div "Get Help SAMPLE DUMMY 1 [PERSON_NAME] [PERSON_NAME] Admin" at bounding box center [689, 31] width 1076 height 63
